Goal: Task Accomplishment & Management: Manage account settings

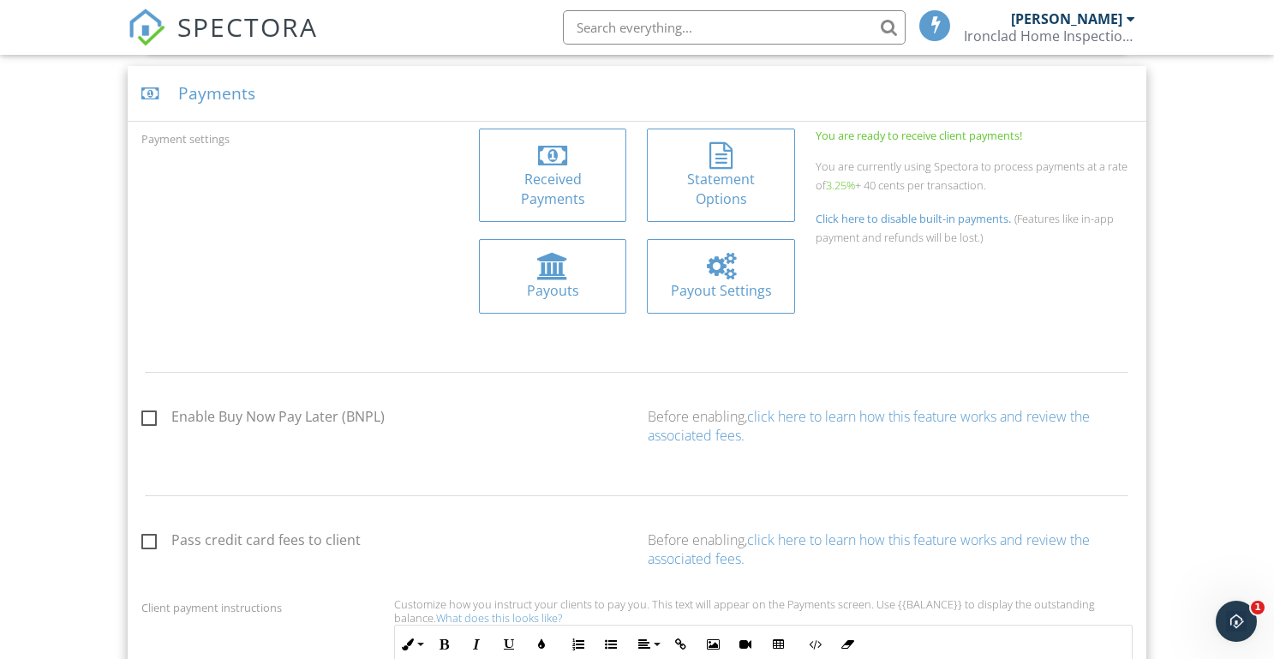
click at [552, 179] on div "Received Payments" at bounding box center [552, 189] width 121 height 39
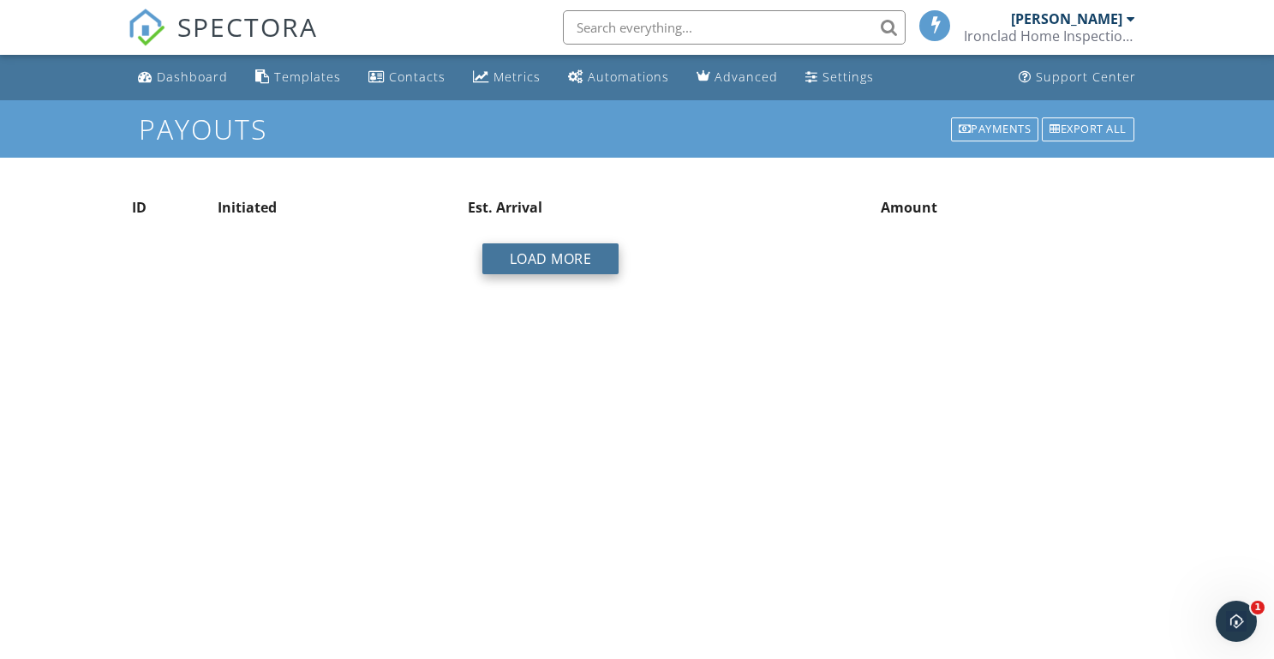
click at [562, 265] on button "Load More" at bounding box center [550, 258] width 137 height 31
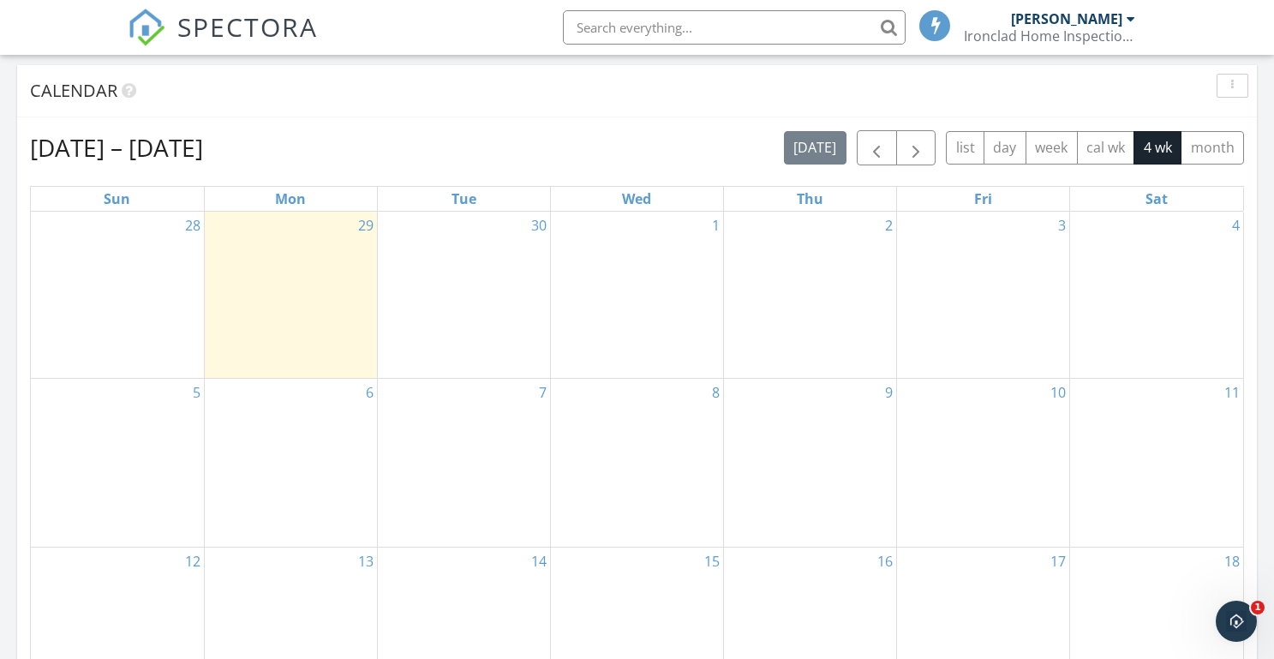
scroll to position [693, 0]
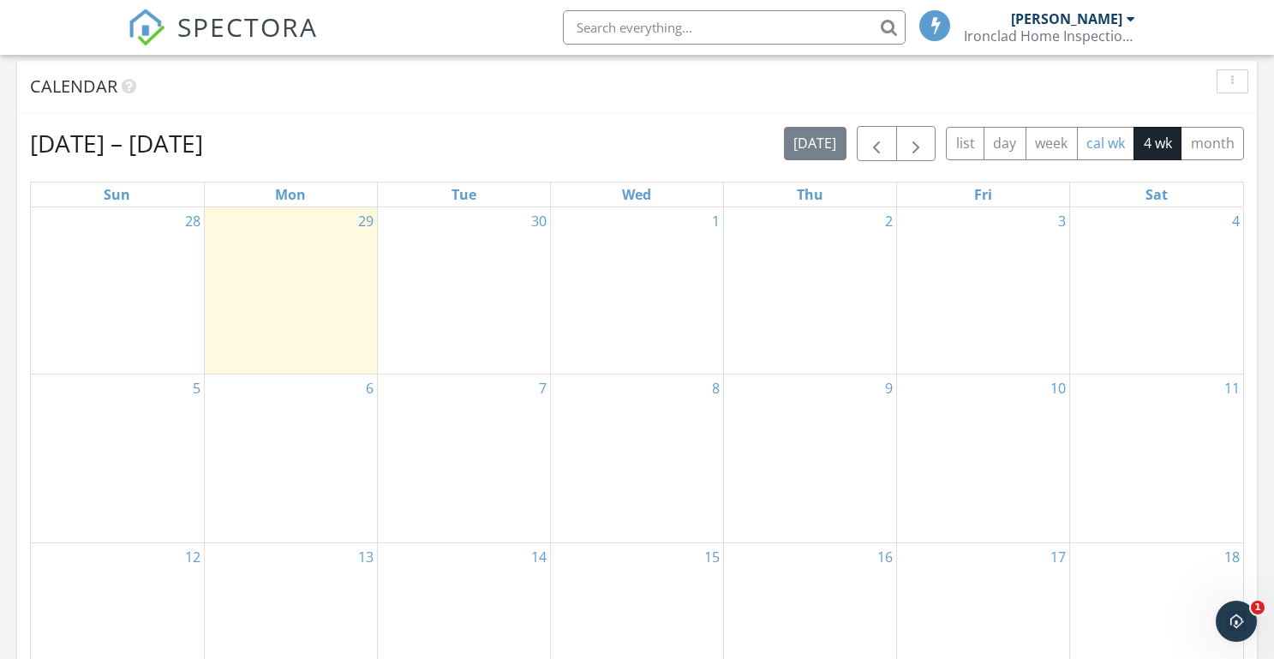
click at [1105, 139] on button "cal wk" at bounding box center [1106, 143] width 58 height 33
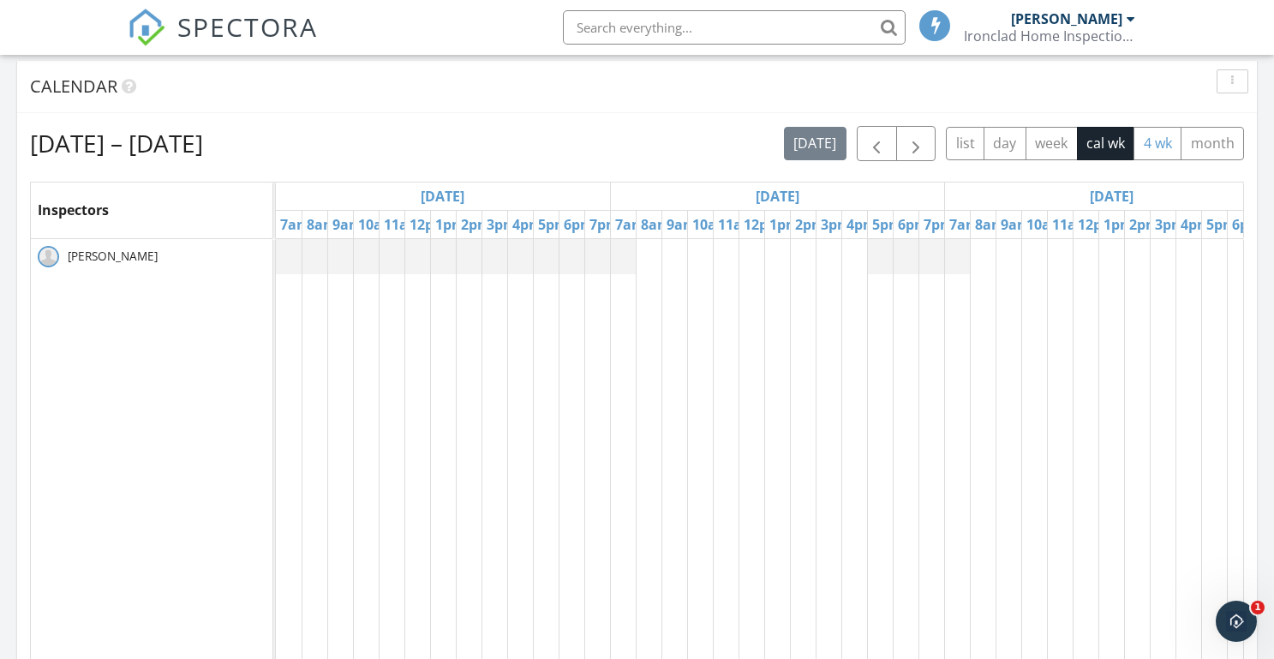
click at [1154, 136] on button "4 wk" at bounding box center [1157, 143] width 48 height 33
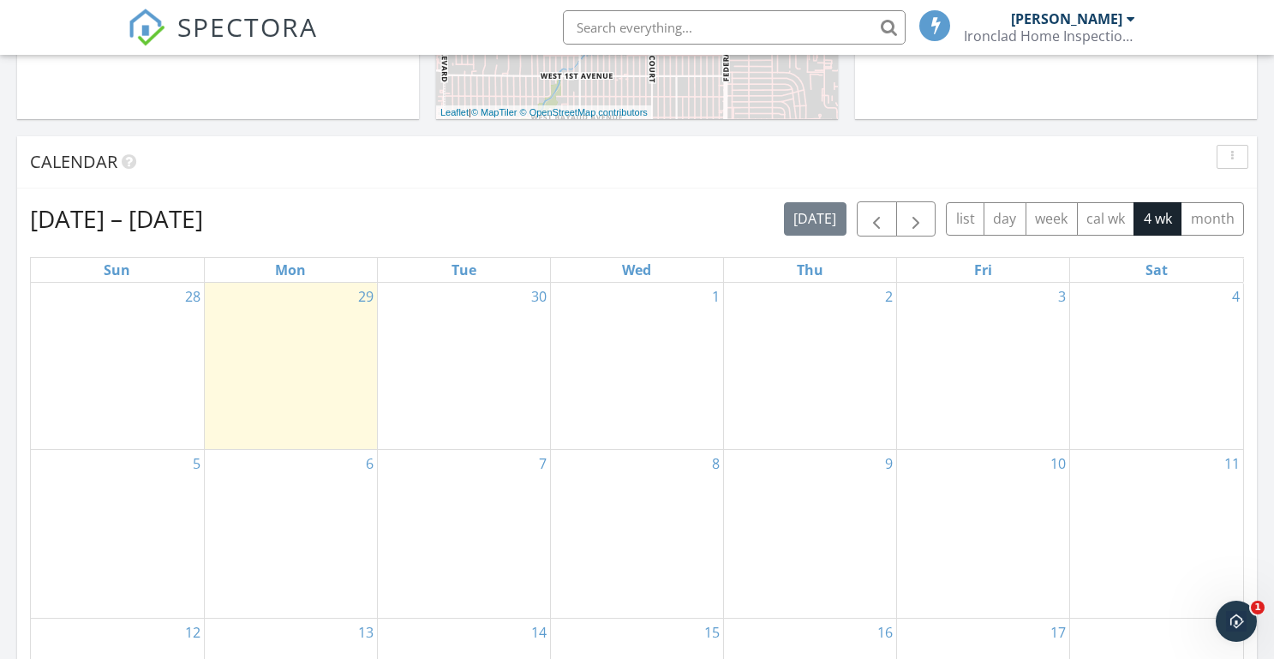
scroll to position [616, 0]
click at [874, 219] on span "button" at bounding box center [876, 221] width 21 height 21
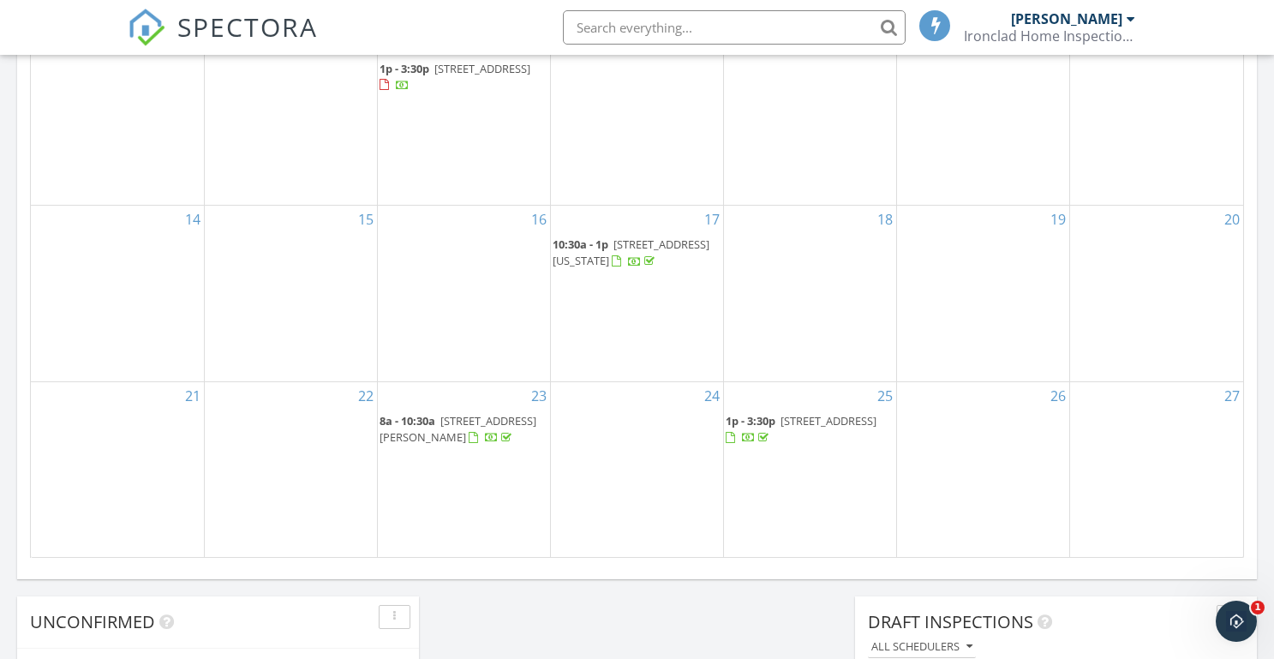
scroll to position [1030, 0]
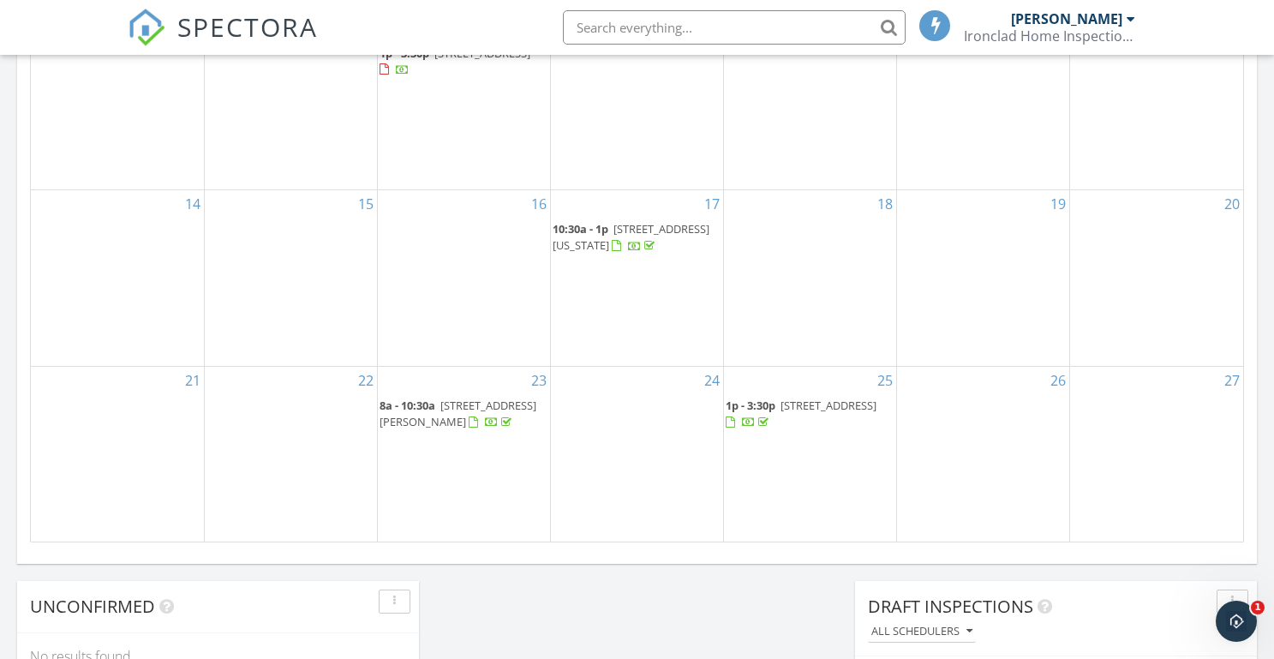
click at [815, 413] on span "6526 Bloomington Ave S, Minneapolis 55423" at bounding box center [828, 404] width 96 height 15
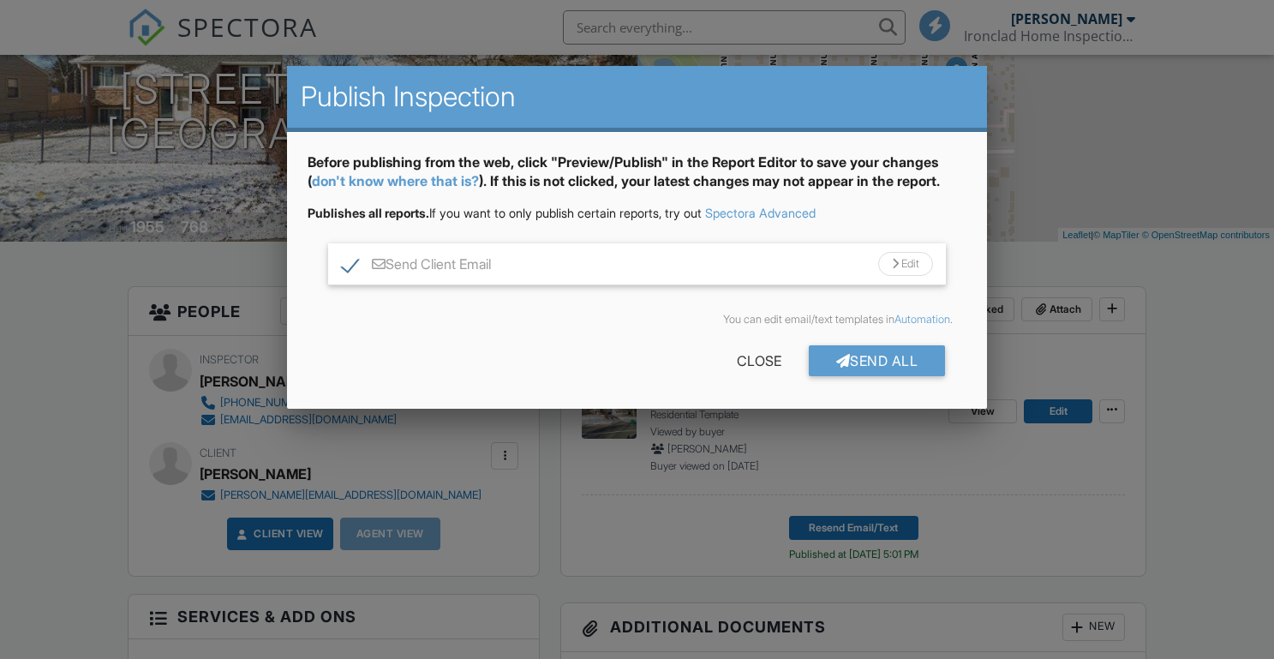
click at [342, 264] on label "Send Client Email" at bounding box center [416, 266] width 149 height 21
checkbox input "false"
click at [901, 263] on div "Edit" at bounding box center [905, 264] width 55 height 24
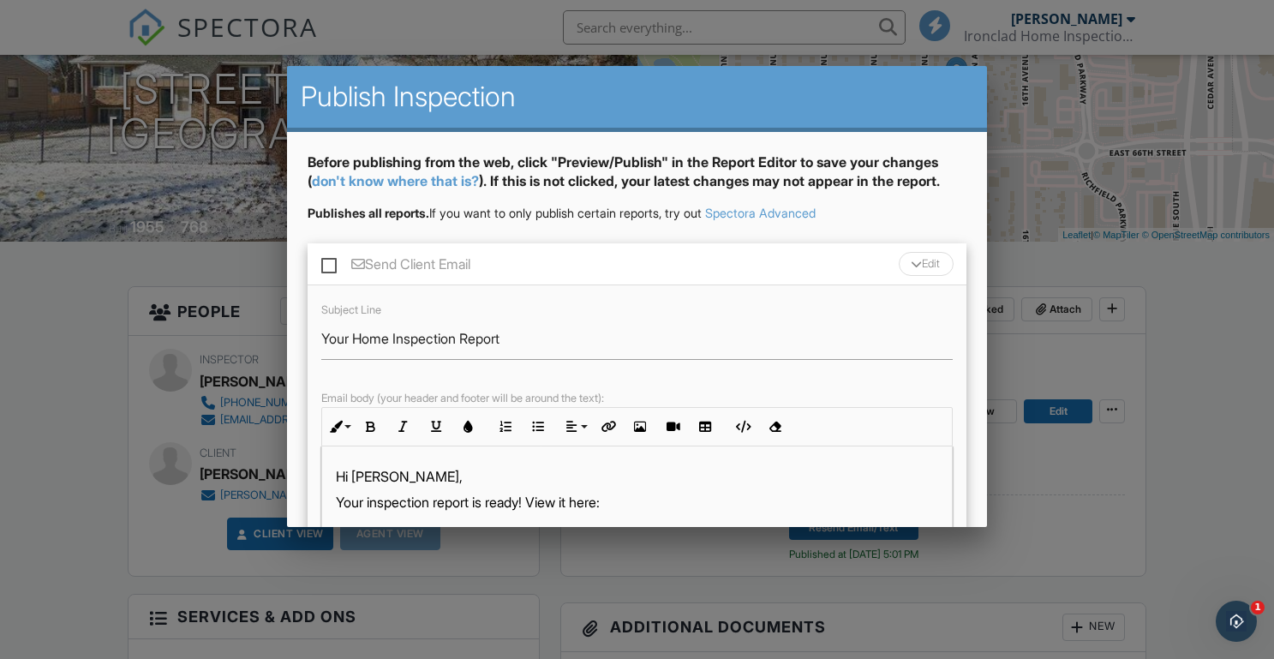
click at [1173, 293] on div at bounding box center [637, 325] width 1274 height 823
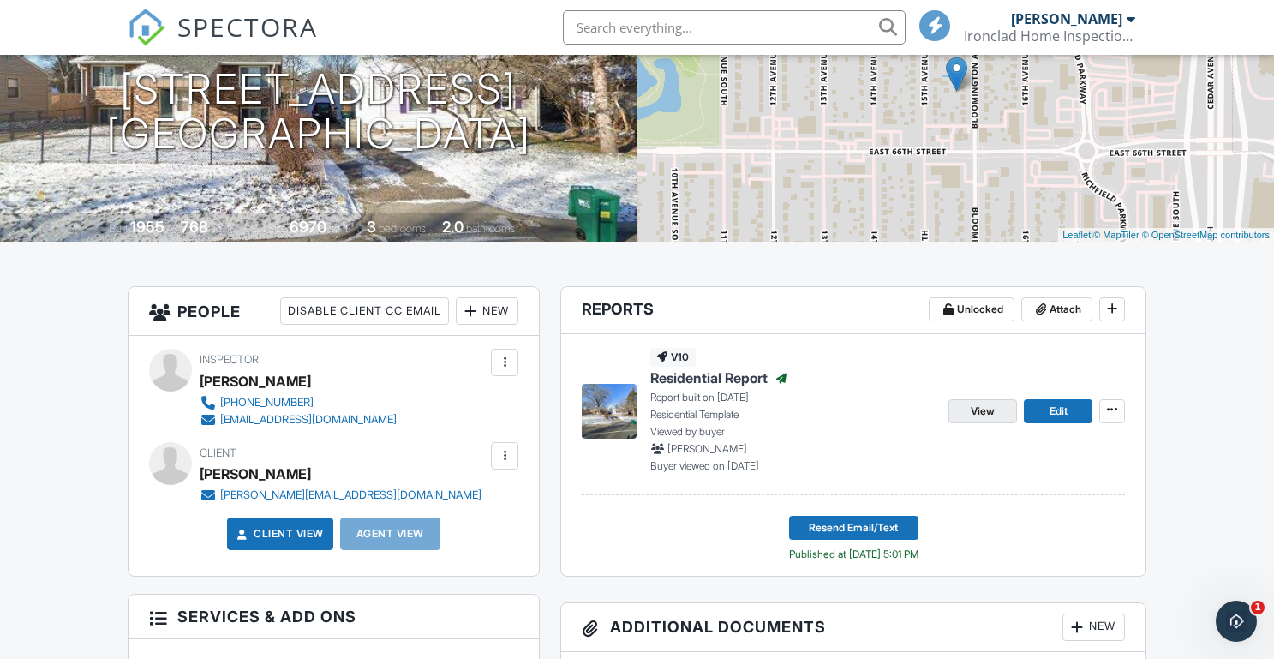
click at [987, 416] on span "View" at bounding box center [982, 411] width 24 height 17
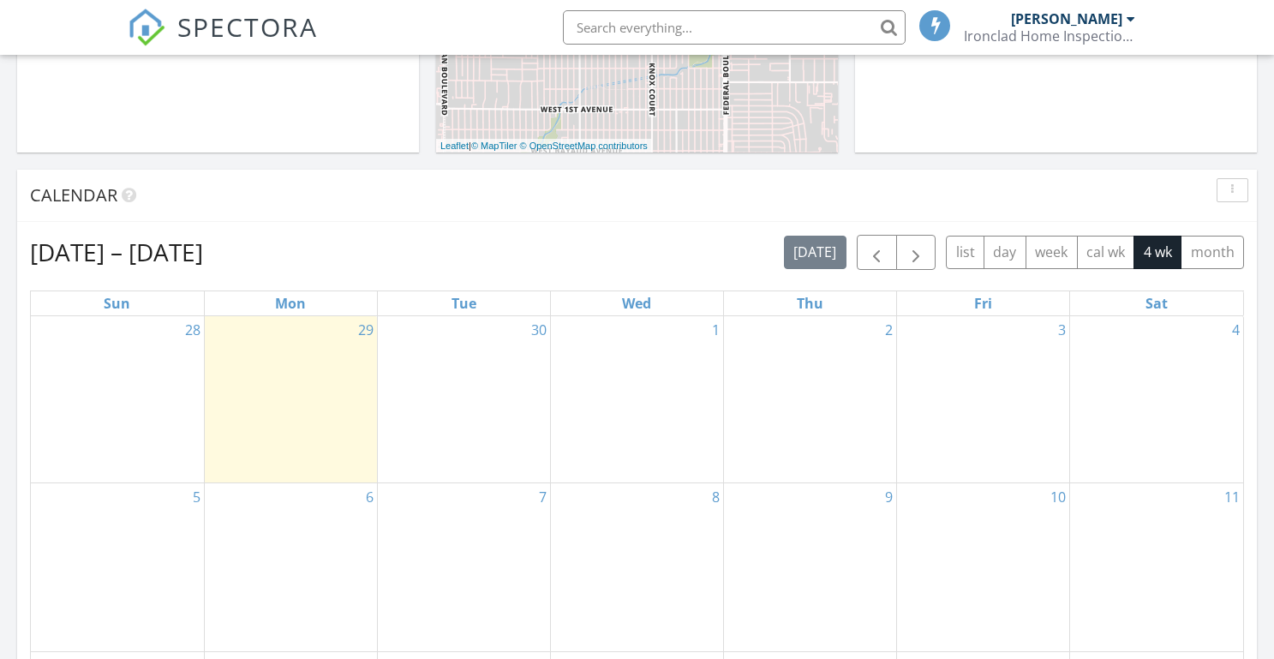
scroll to position [619, 0]
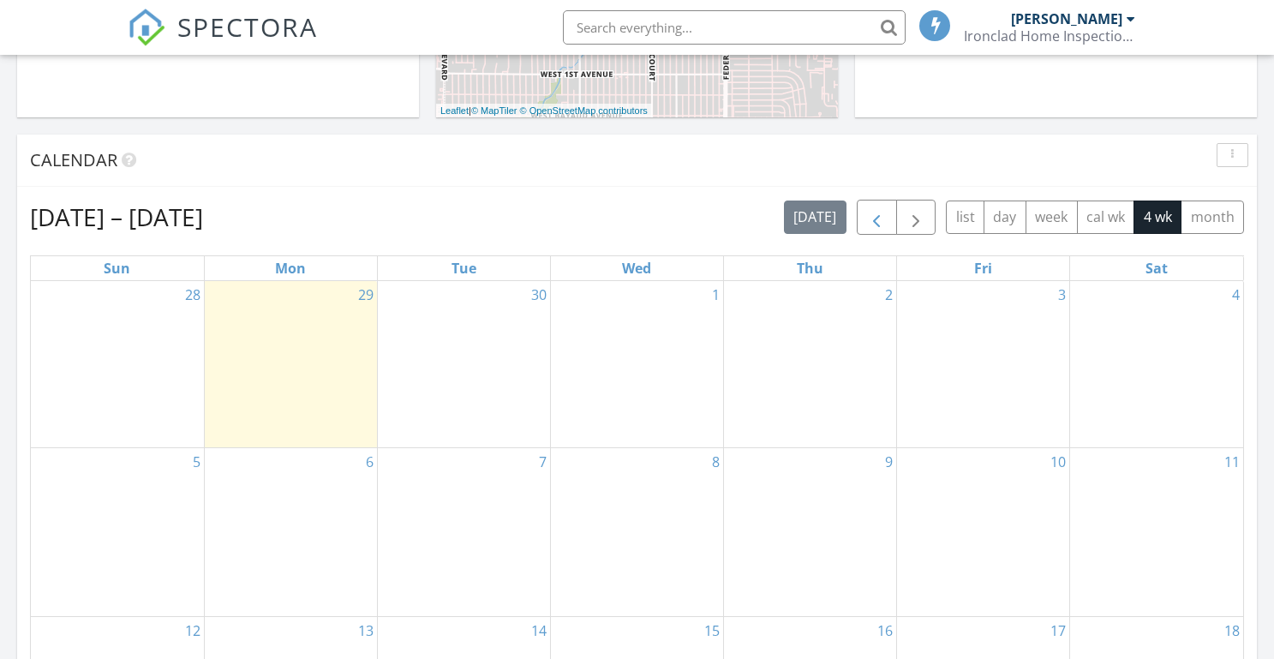
click at [879, 214] on span "button" at bounding box center [876, 217] width 21 height 21
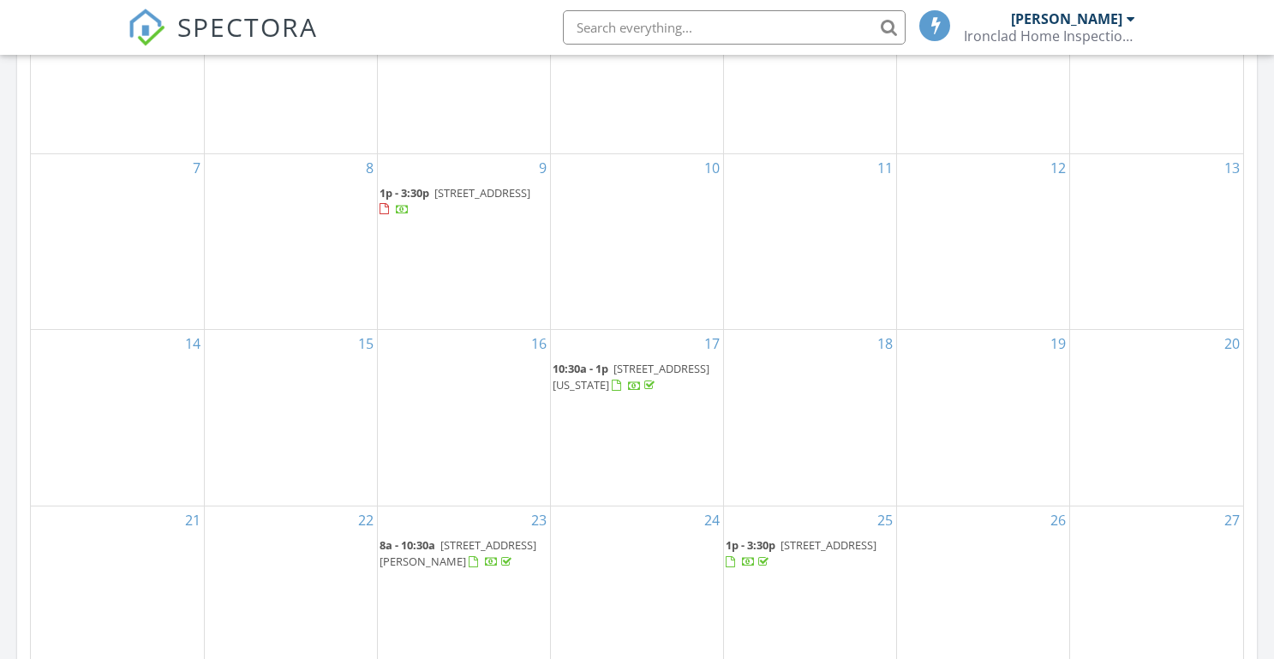
scroll to position [971, 0]
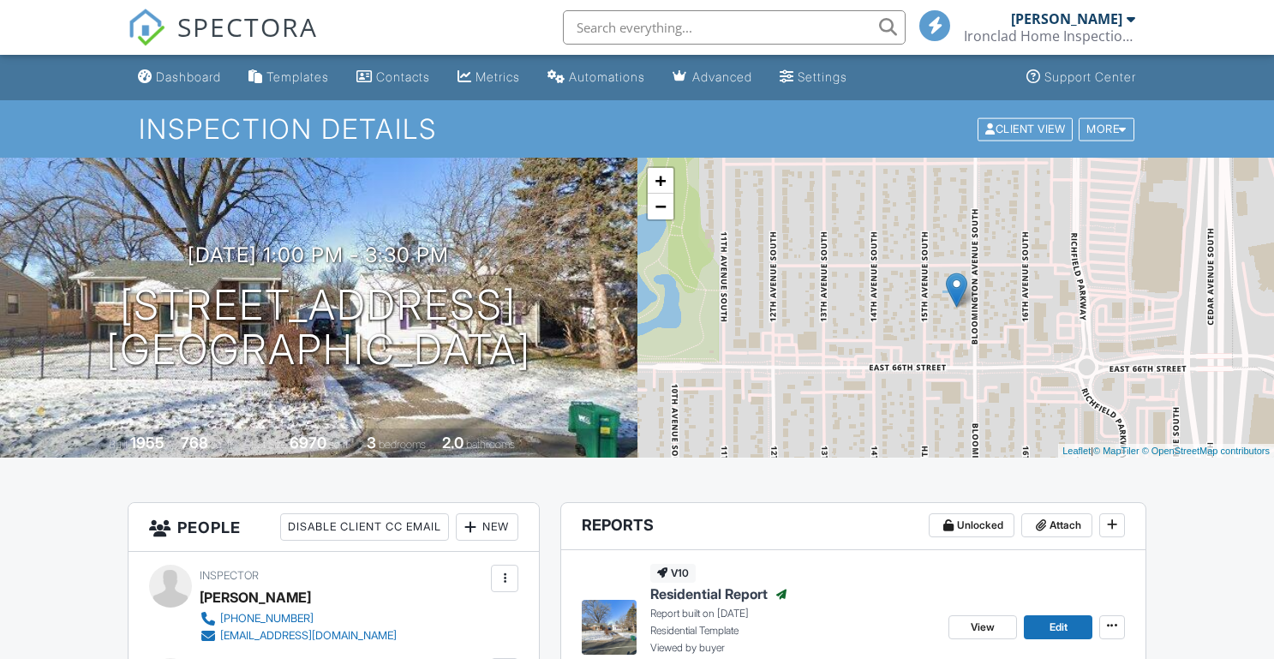
scroll to position [279, 0]
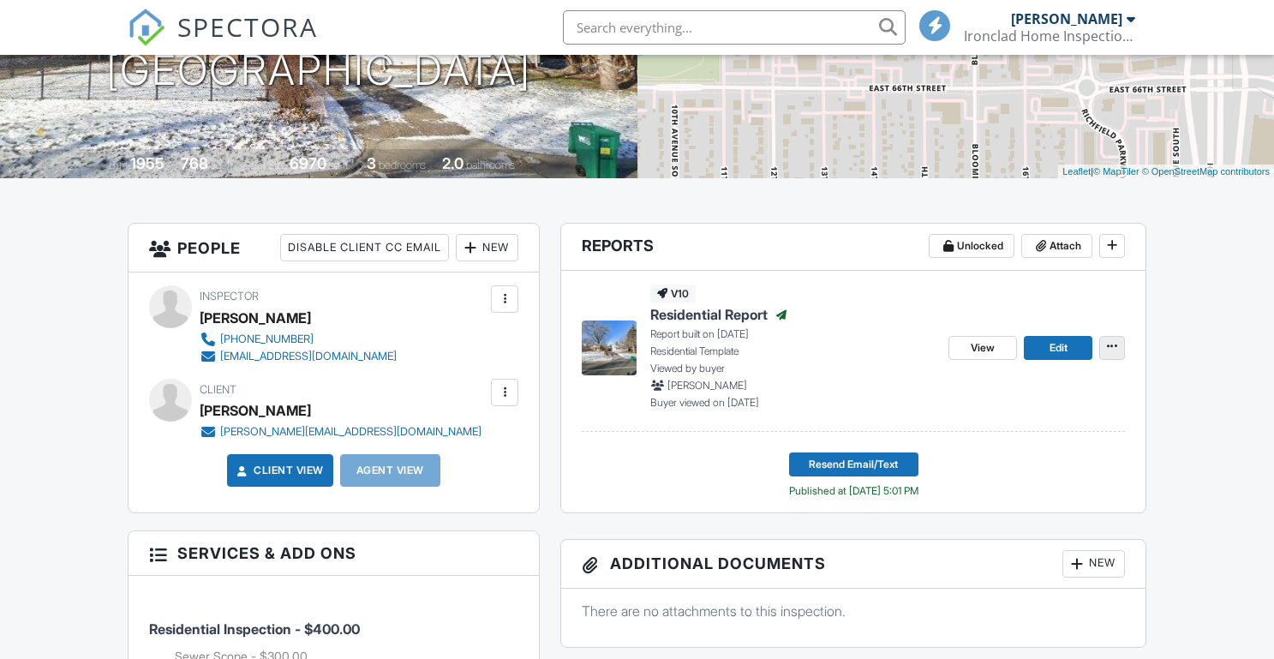
click at [1107, 341] on icon at bounding box center [1112, 346] width 10 height 12
click at [1234, 383] on div "Copy View Log RRB Log Delete Report" at bounding box center [1101, 453] width 346 height 175
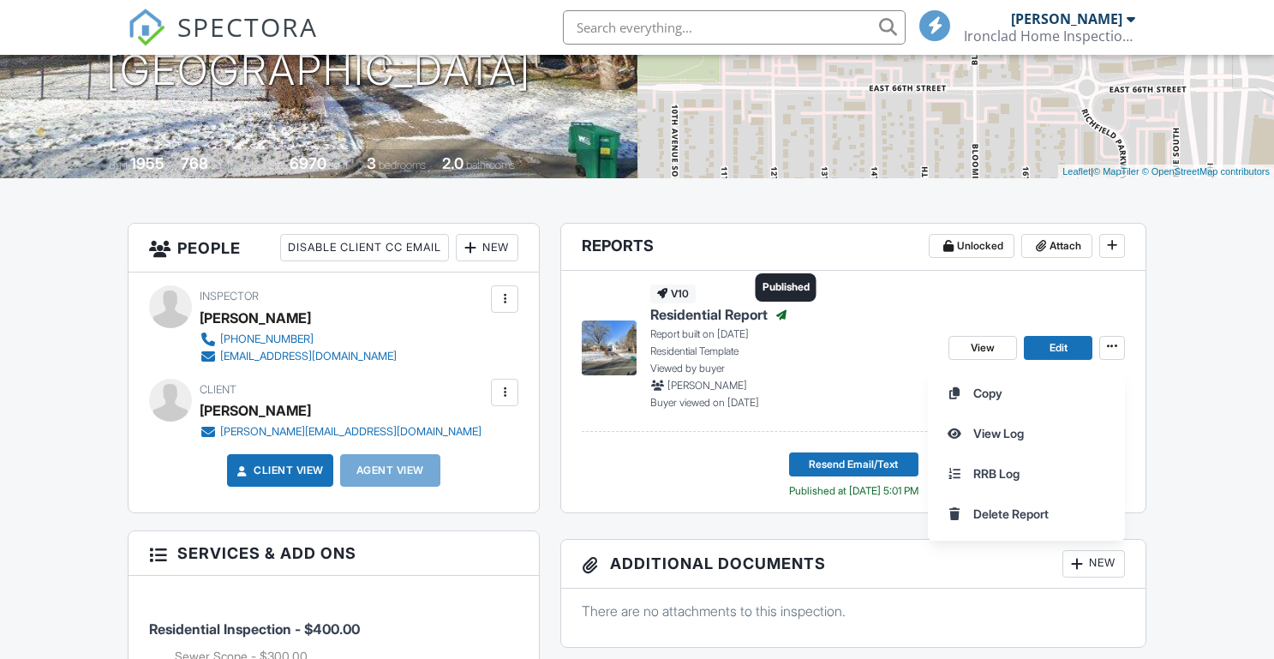
click at [786, 318] on icon at bounding box center [781, 315] width 10 height 10
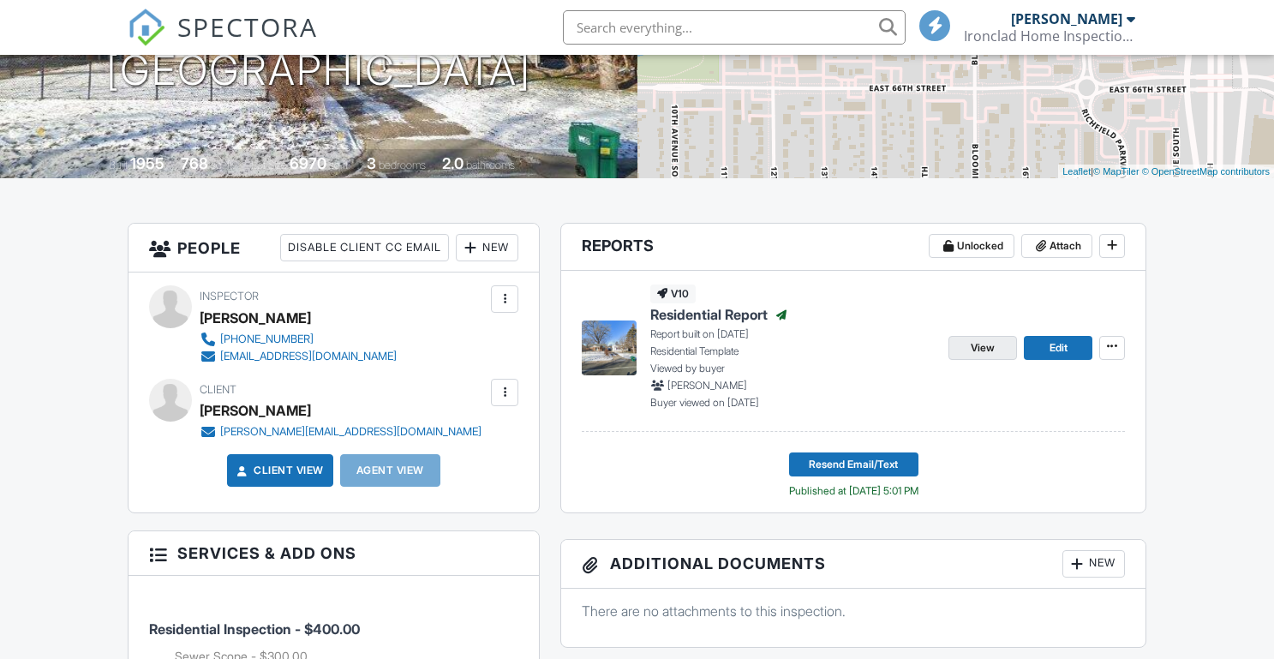
click at [981, 349] on span "View" at bounding box center [982, 347] width 24 height 17
